Goal: Information Seeking & Learning: Compare options

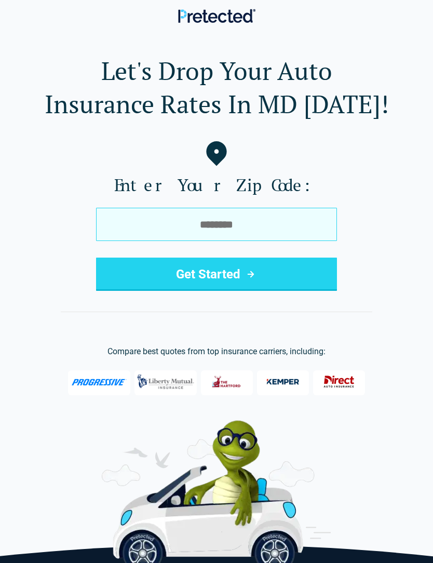
click at [243, 225] on input "tel" at bounding box center [216, 224] width 241 height 33
type input "*****"
click at [279, 284] on button "Get Started" at bounding box center [216, 274] width 241 height 33
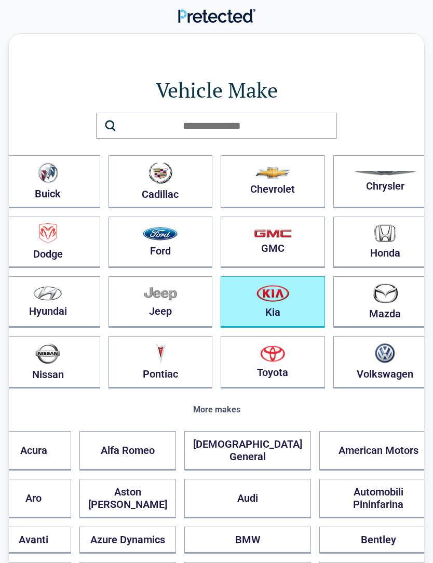
click at [260, 300] on img "button" at bounding box center [273, 293] width 33 height 17
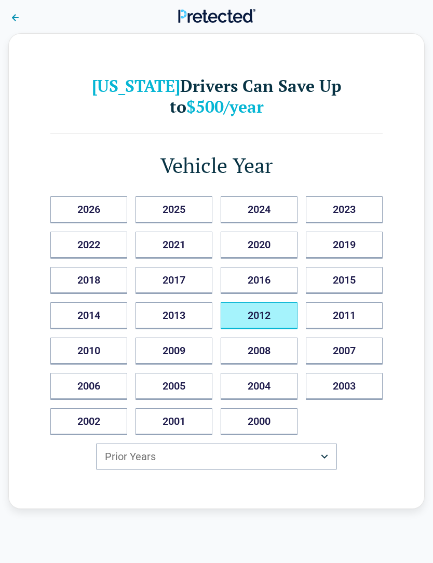
click at [269, 316] on button "2012" at bounding box center [259, 315] width 77 height 27
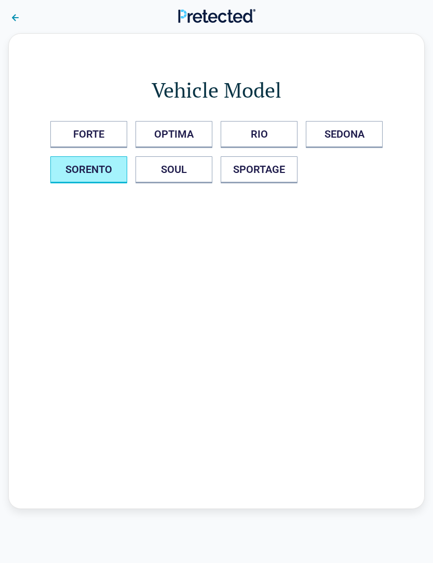
click at [103, 165] on button "SORENTO" at bounding box center [88, 169] width 77 height 27
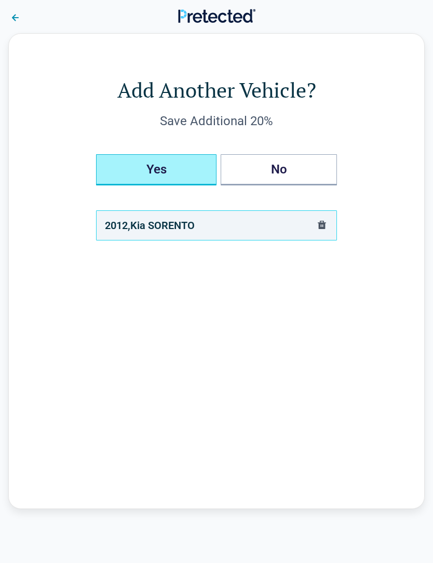
click at [175, 168] on button "Yes" at bounding box center [156, 169] width 121 height 31
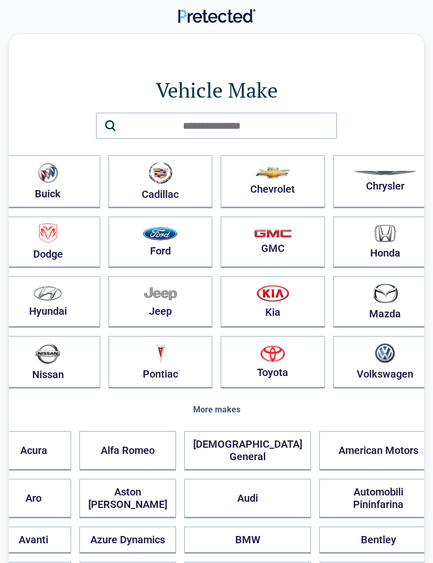
click at [260, 362] on img "button" at bounding box center [272, 353] width 25 height 17
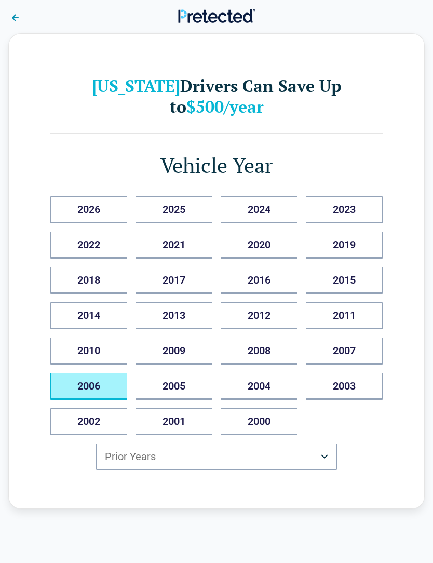
click at [99, 389] on button "2006" at bounding box center [88, 386] width 77 height 27
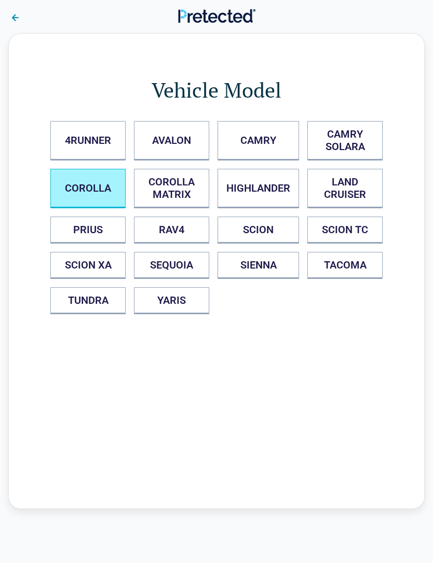
click at [98, 189] on button "COROLLA" at bounding box center [87, 188] width 75 height 39
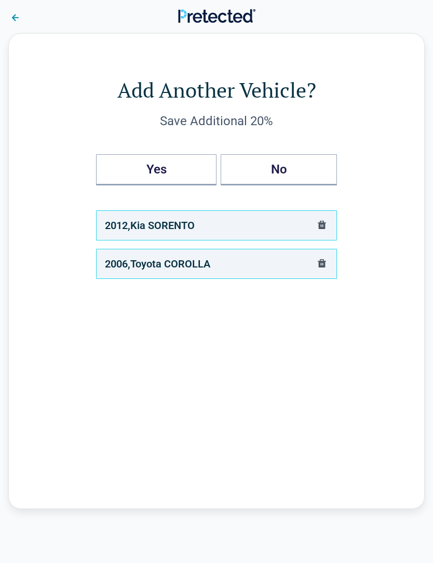
click at [290, 170] on button "No" at bounding box center [279, 169] width 116 height 31
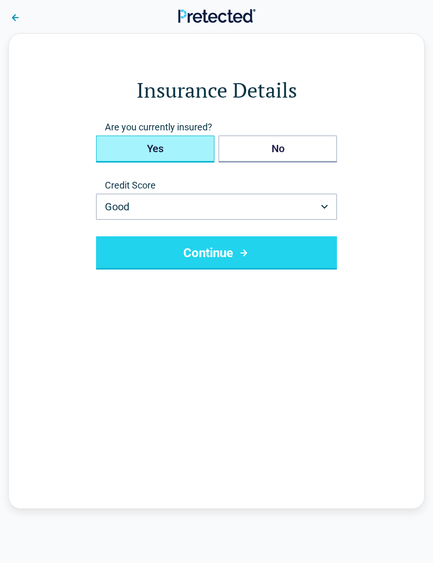
click at [179, 147] on button "Yes" at bounding box center [155, 149] width 118 height 27
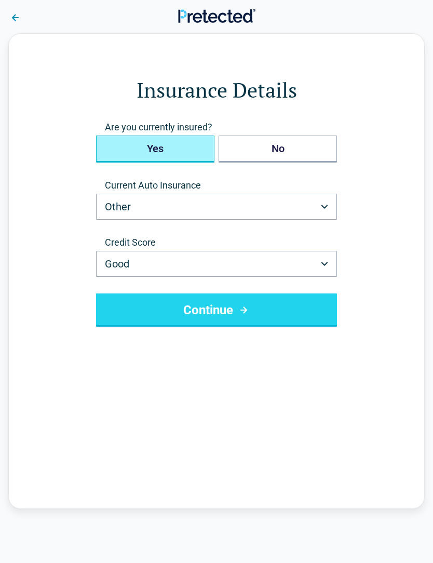
click at [329, 207] on button "Other" at bounding box center [216, 207] width 241 height 26
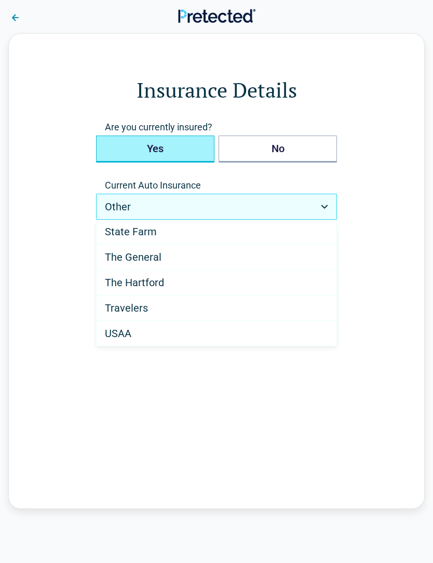
scroll to position [614, 0]
click at [162, 259] on General "The General" at bounding box center [217, 257] width 240 height 25
select select "**********"
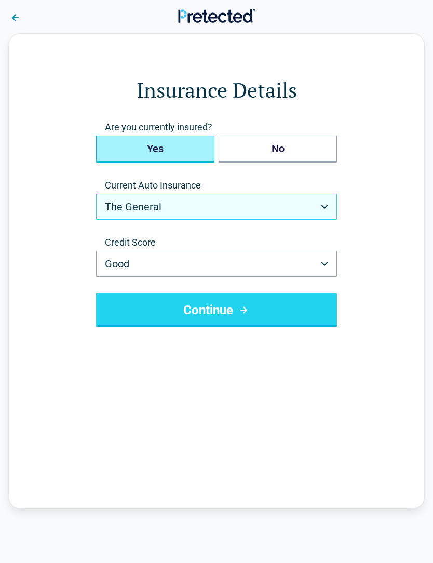
click at [252, 311] on button "Continue" at bounding box center [216, 309] width 241 height 33
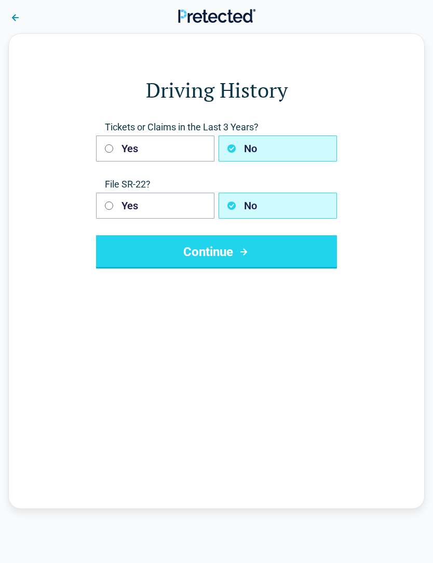
click at [243, 250] on icon "submit" at bounding box center [243, 252] width 13 height 12
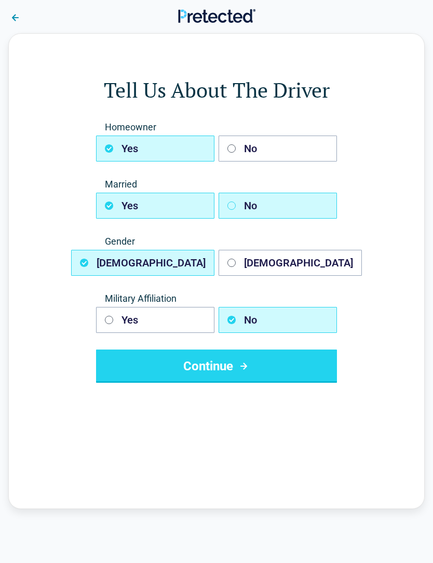
click at [230, 208] on icon "button" at bounding box center [232, 206] width 8 height 8
click at [116, 205] on button "Yes" at bounding box center [155, 206] width 118 height 26
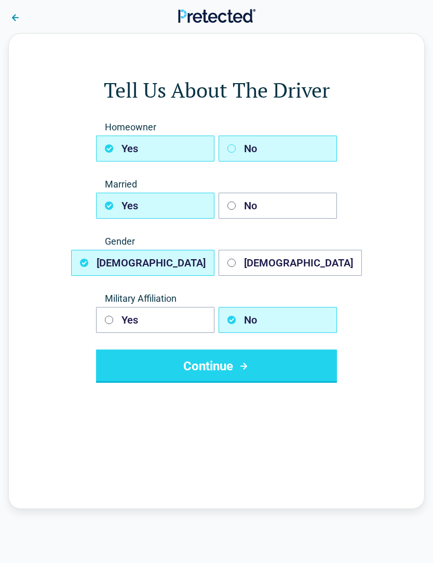
click at [235, 147] on icon "button" at bounding box center [232, 148] width 8 height 8
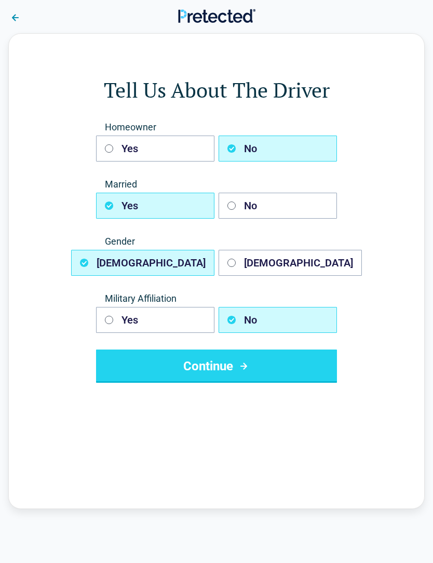
click at [239, 371] on icon "submit" at bounding box center [243, 366] width 13 height 12
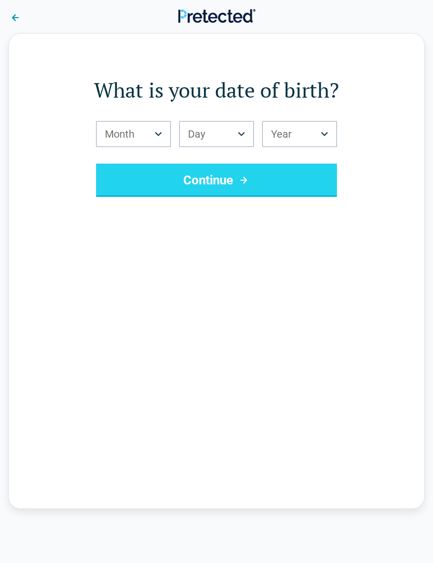
click at [161, 137] on button "Month" at bounding box center [133, 134] width 75 height 26
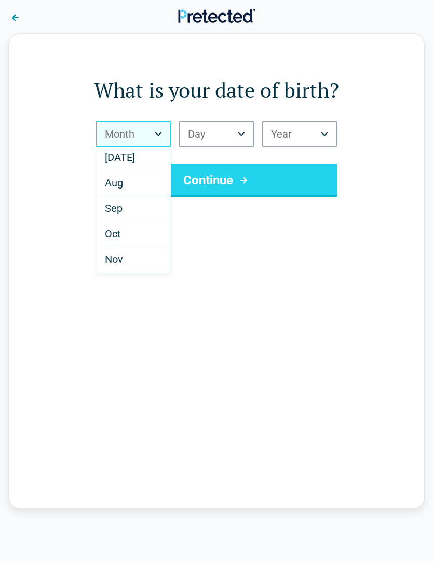
scroll to position [161, 0]
click at [127, 254] on div "Nov" at bounding box center [134, 256] width 74 height 25
select select "**"
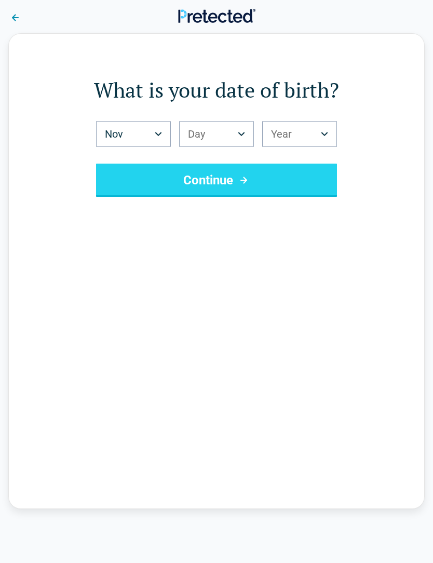
click at [245, 133] on button "Day" at bounding box center [216, 134] width 75 height 26
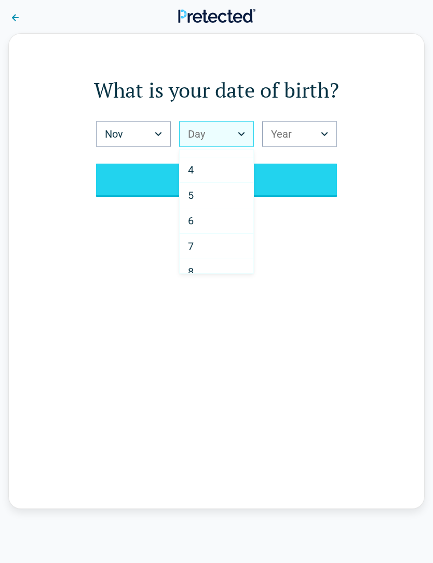
scroll to position [93, 0]
click at [200, 220] on div "7" at bounding box center [217, 221] width 74 height 25
select select "*"
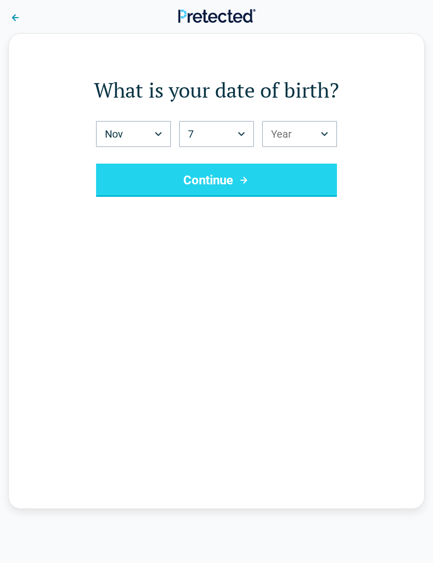
click at [325, 130] on button "Year" at bounding box center [299, 134] width 75 height 26
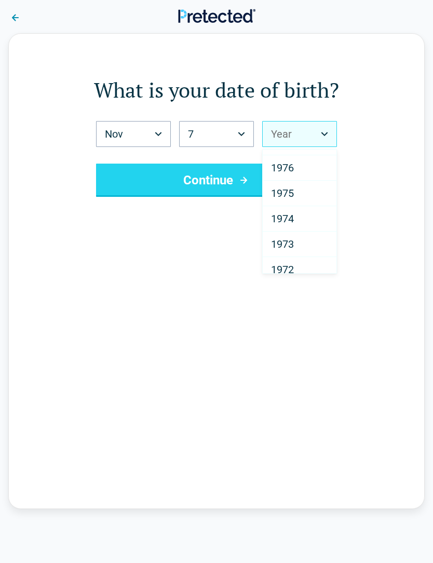
scroll to position [792, 0]
click at [286, 233] on span "1973" at bounding box center [282, 236] width 23 height 12
select select "****"
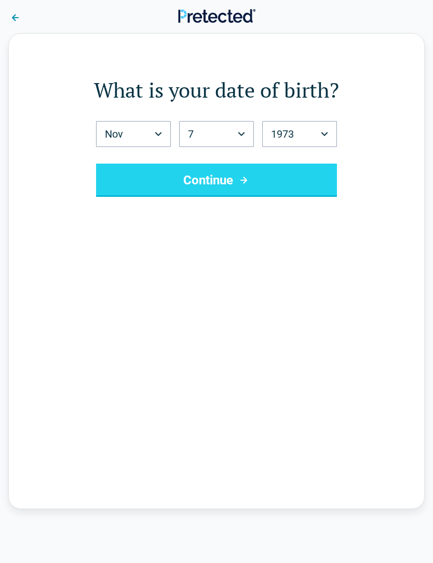
click at [226, 185] on button "Continue" at bounding box center [216, 180] width 241 height 33
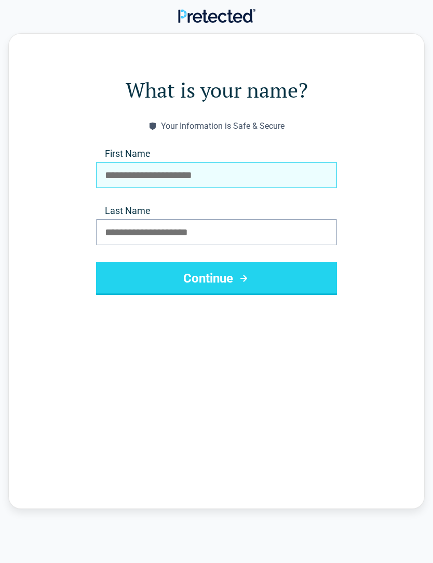
click at [129, 173] on input "First Name" at bounding box center [216, 175] width 241 height 26
type input "*******"
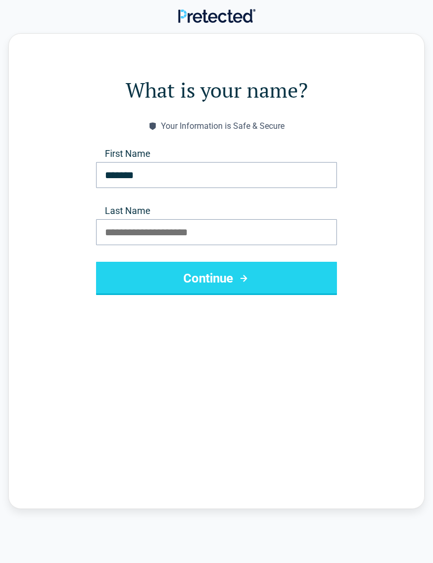
click at [189, 232] on input "Last Name" at bounding box center [216, 232] width 241 height 26
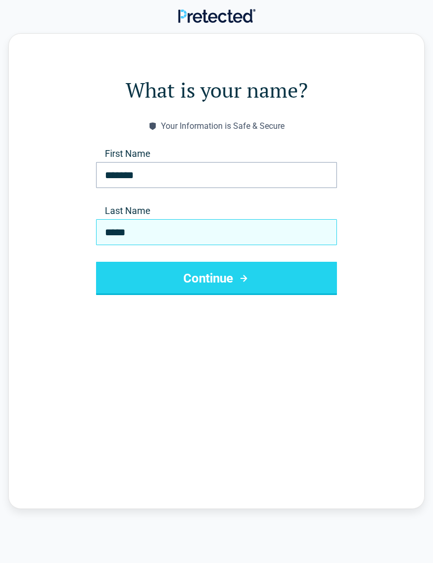
type input "*****"
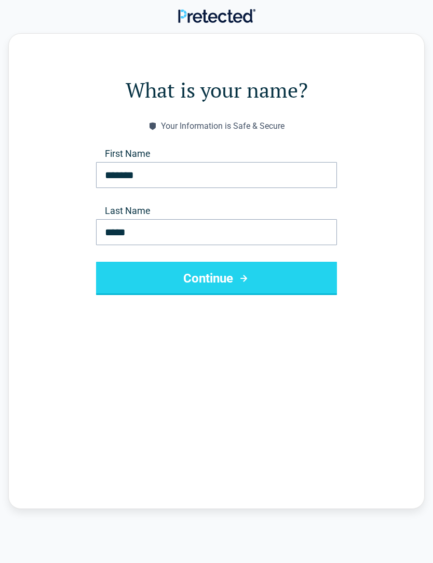
click at [251, 285] on button "Continue" at bounding box center [216, 278] width 241 height 33
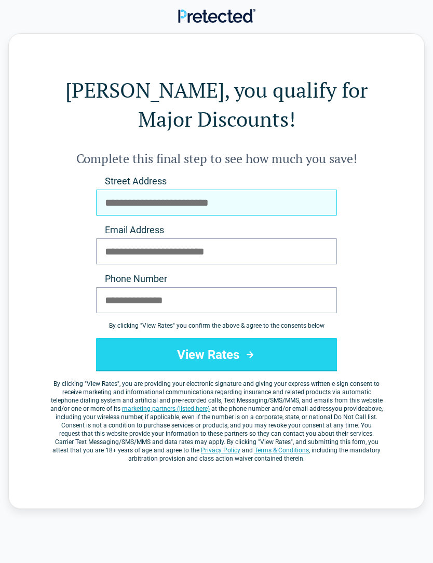
click at [172, 202] on input "Street Address" at bounding box center [216, 203] width 241 height 26
type input "**********"
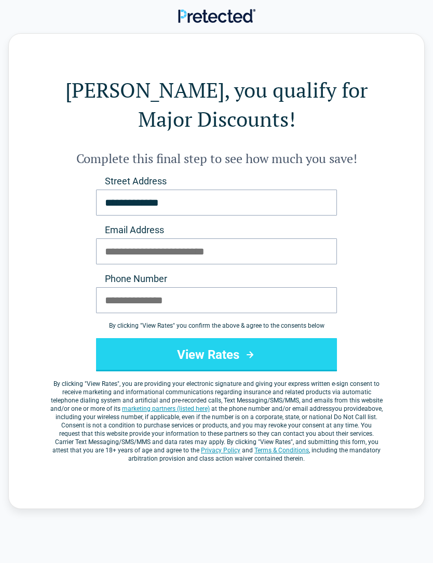
click at [127, 253] on input "Email Address" at bounding box center [216, 251] width 241 height 26
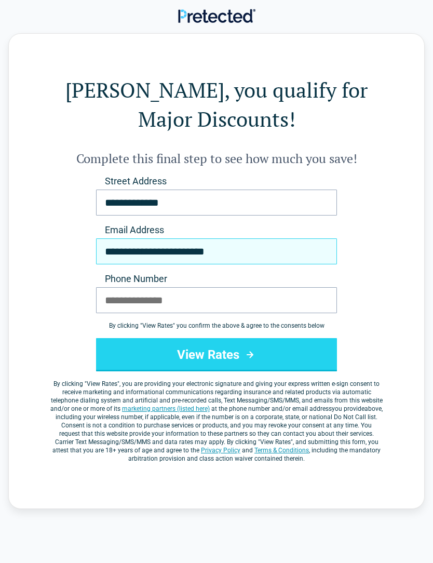
type input "**********"
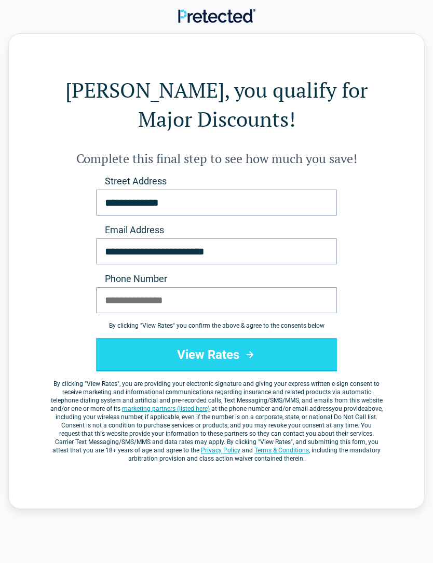
click at [117, 300] on input "Phone Number" at bounding box center [216, 300] width 241 height 26
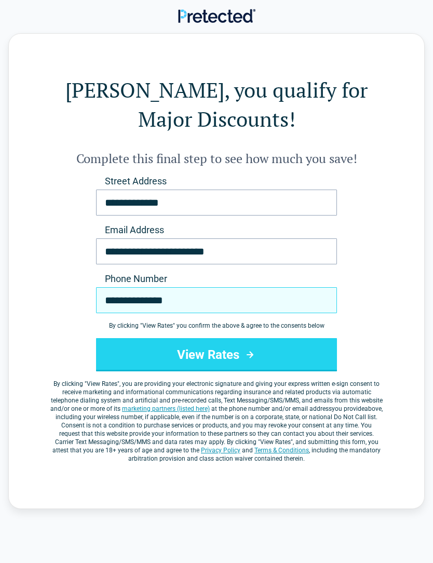
type input "**********"
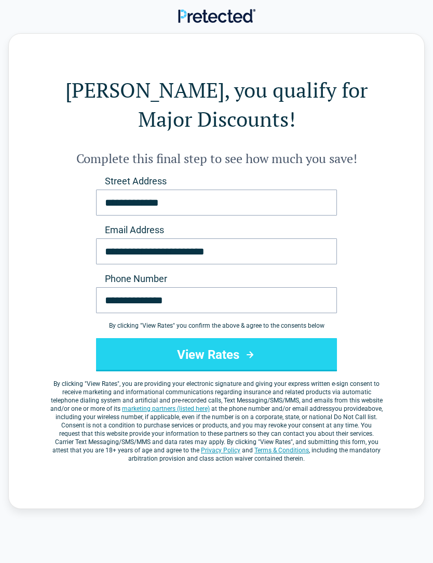
click at [275, 354] on button "View Rates" at bounding box center [216, 354] width 241 height 33
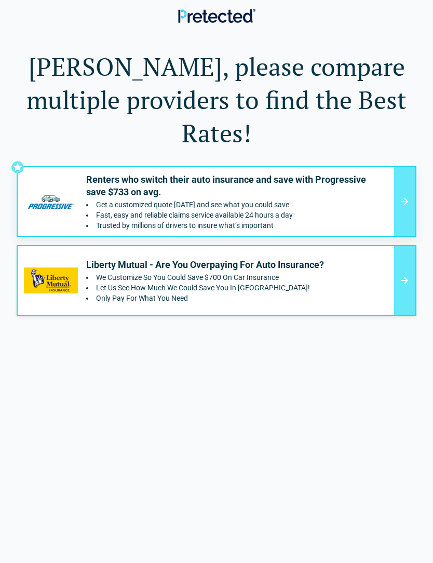
click at [76, 268] on img at bounding box center [51, 281] width 54 height 26
